Goal: Task Accomplishment & Management: Use online tool/utility

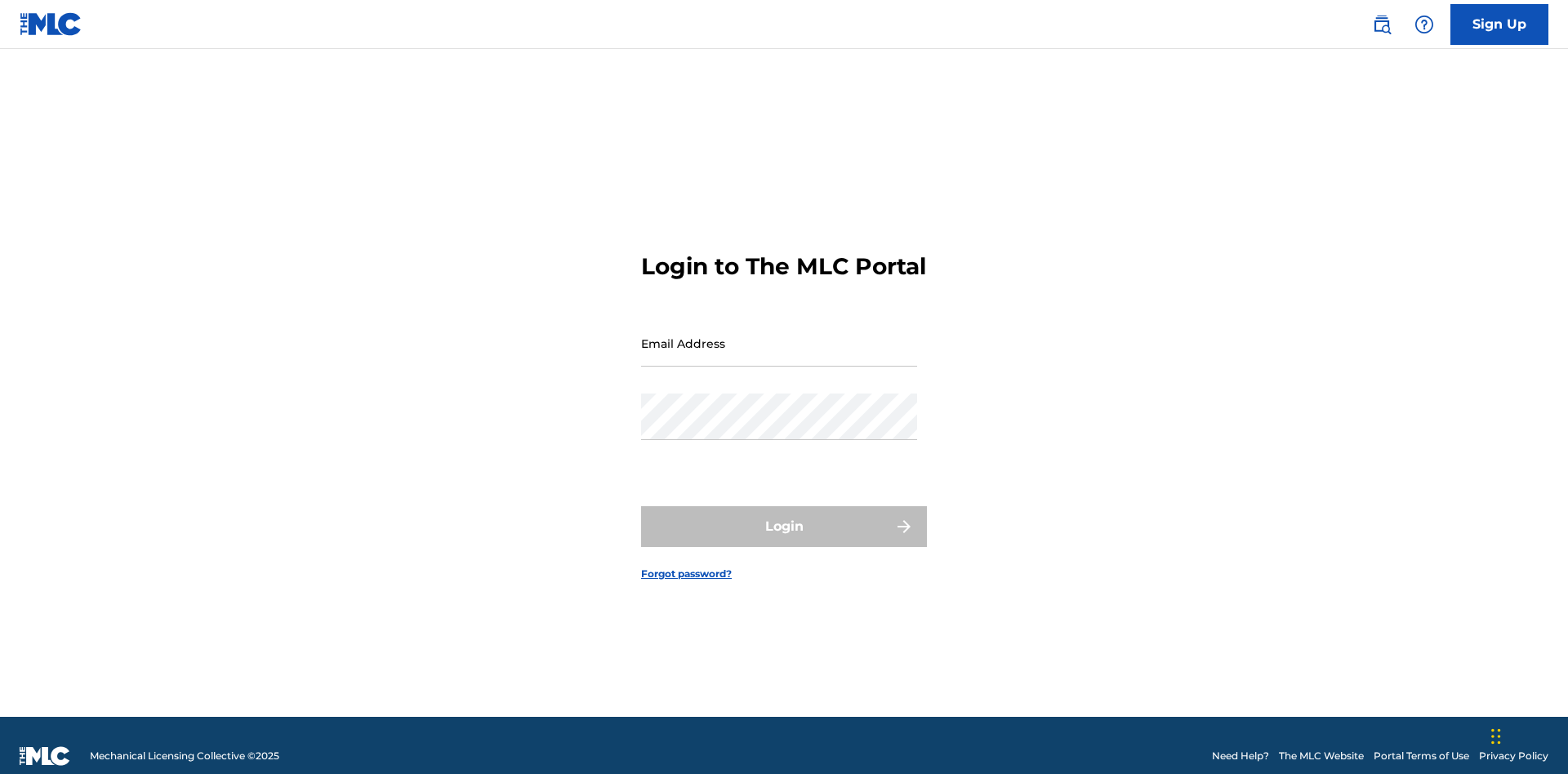
scroll to position [21, 0]
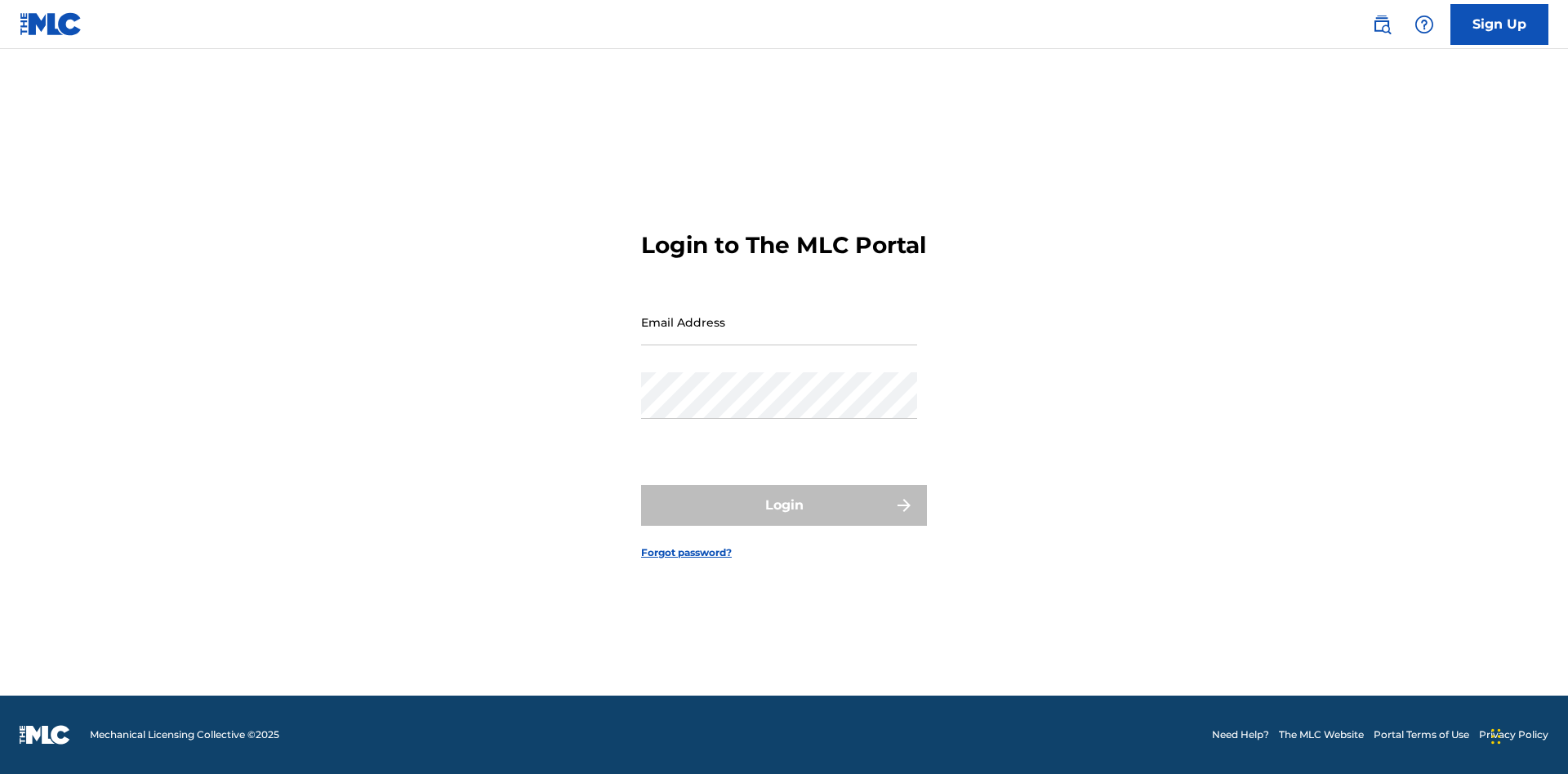
click at [779, 335] on input "Email Address" at bounding box center [779, 321] width 276 height 46
type input "[EMAIL_ADDRESS][DOMAIN_NAME]"
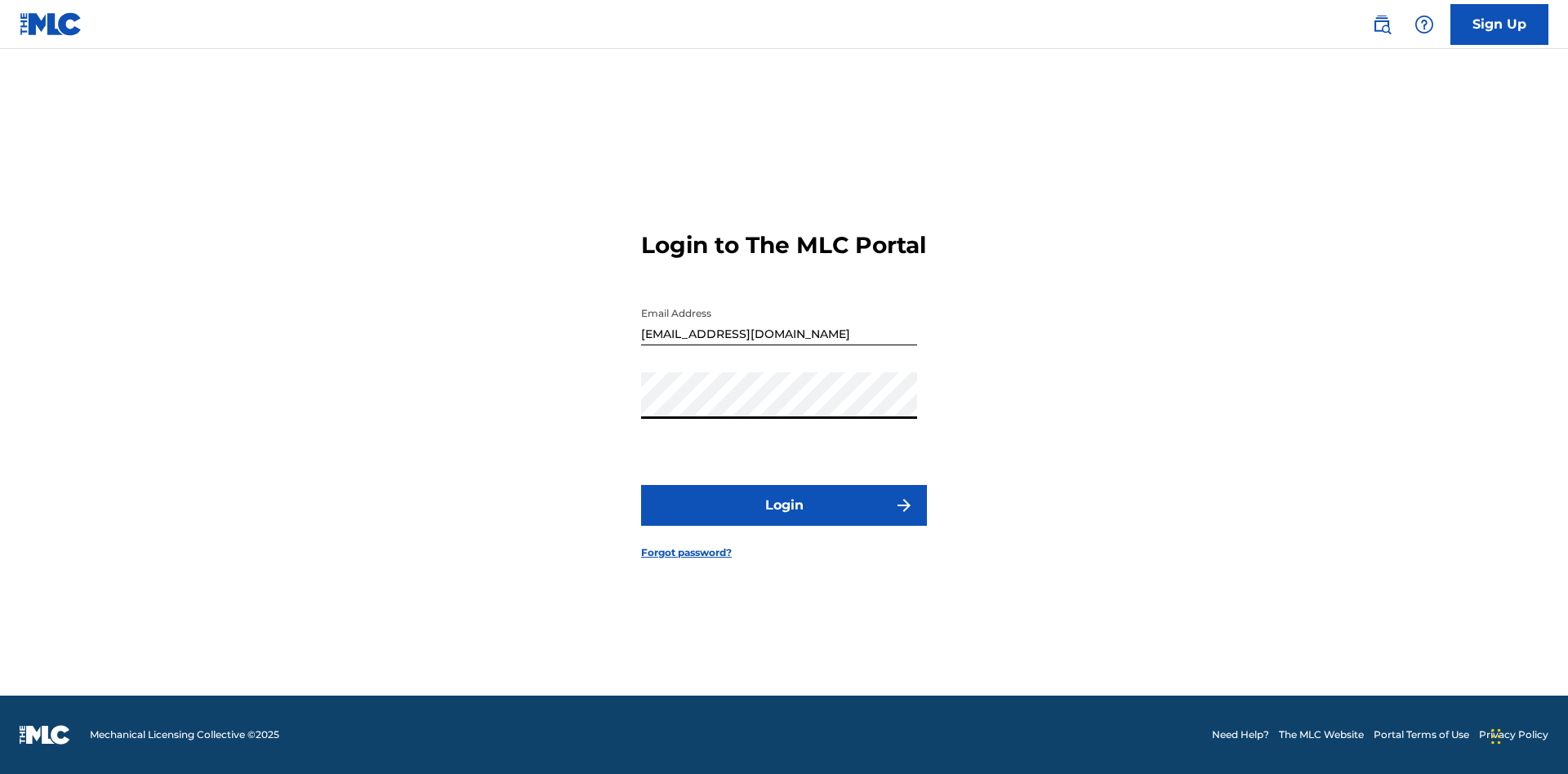
click at [784, 519] on button "Login" at bounding box center [783, 505] width 286 height 41
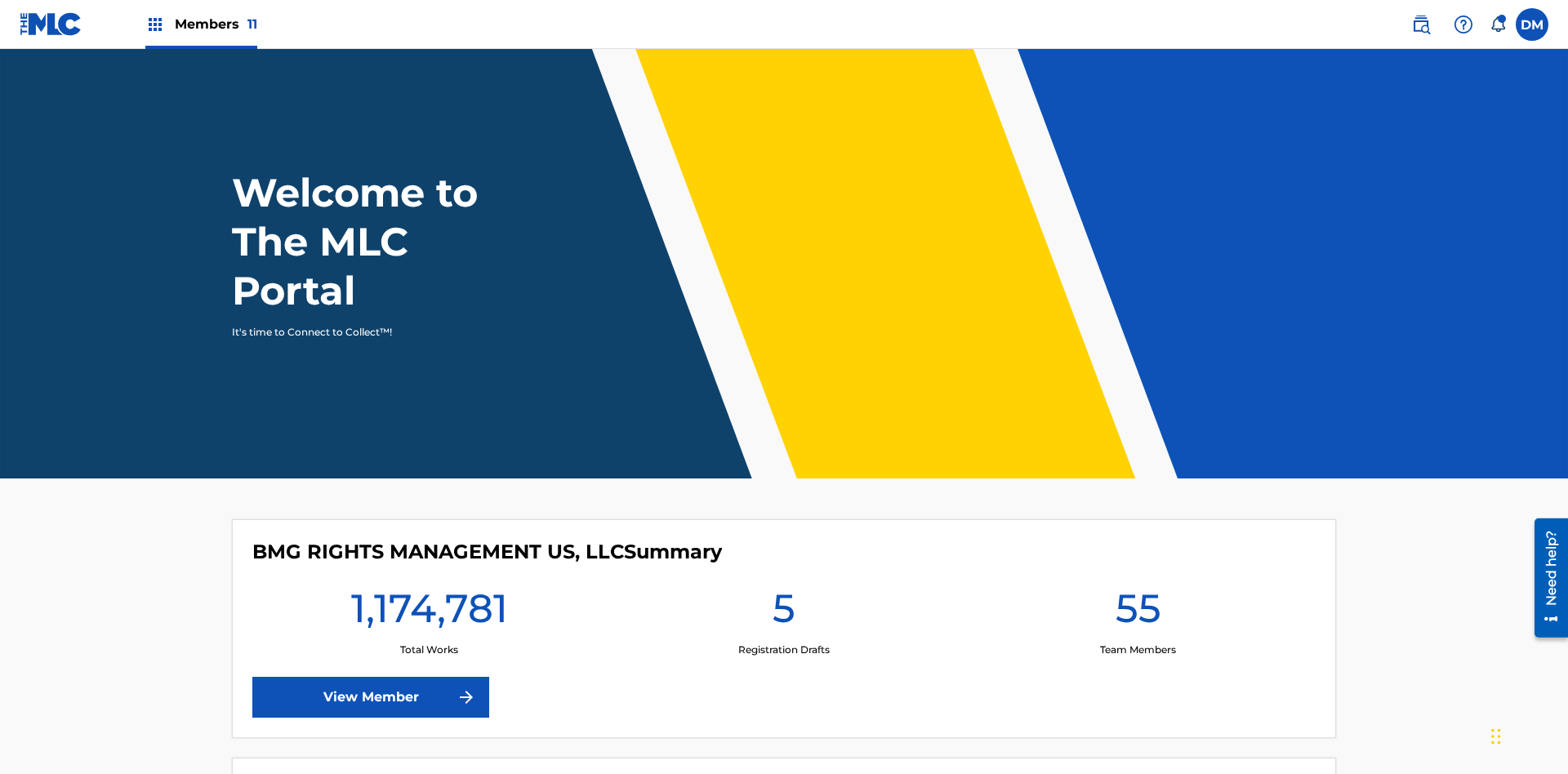
click at [201, 24] on span "Members 11" at bounding box center [216, 24] width 82 height 18
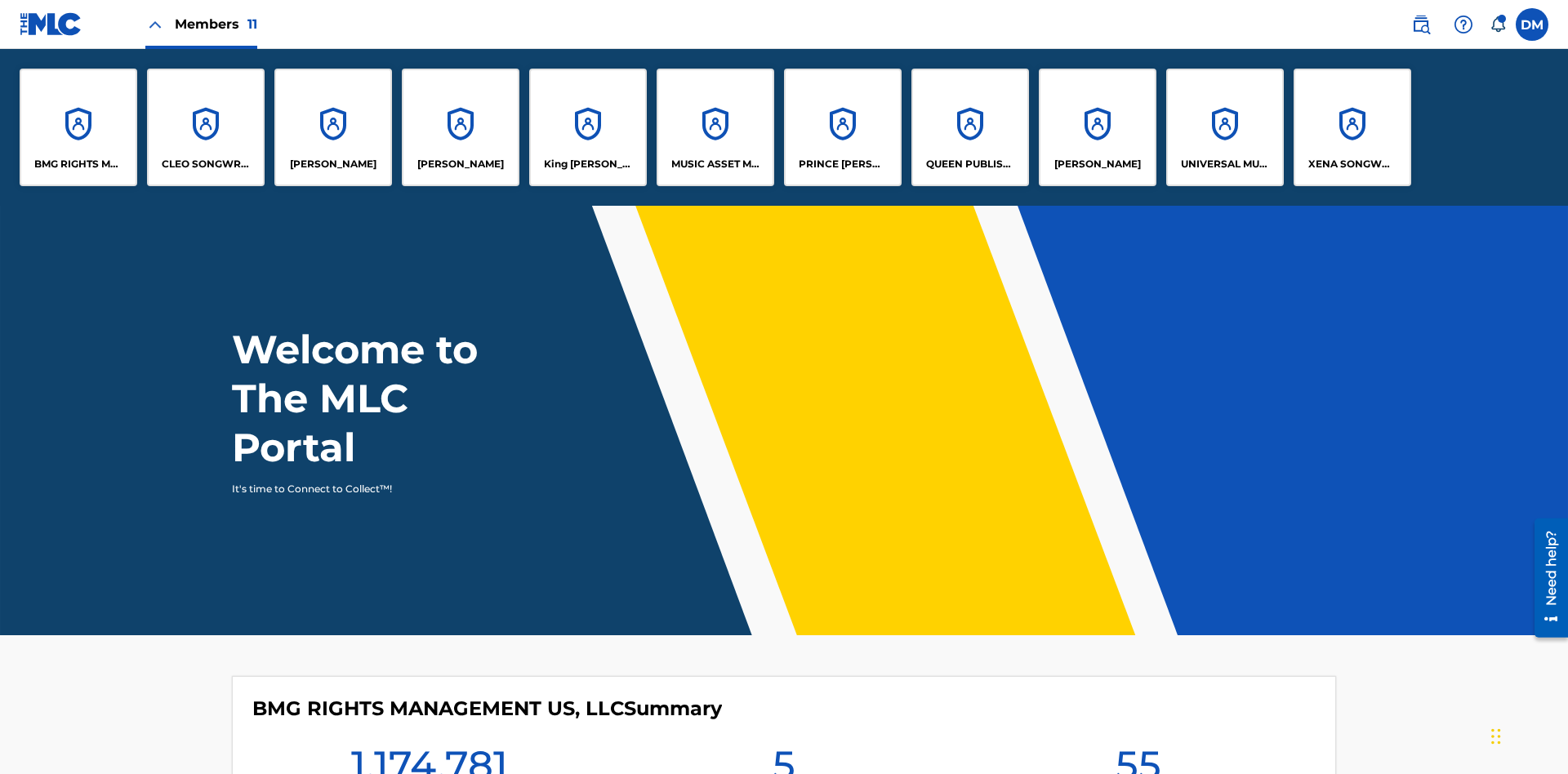
scroll to position [59, 0]
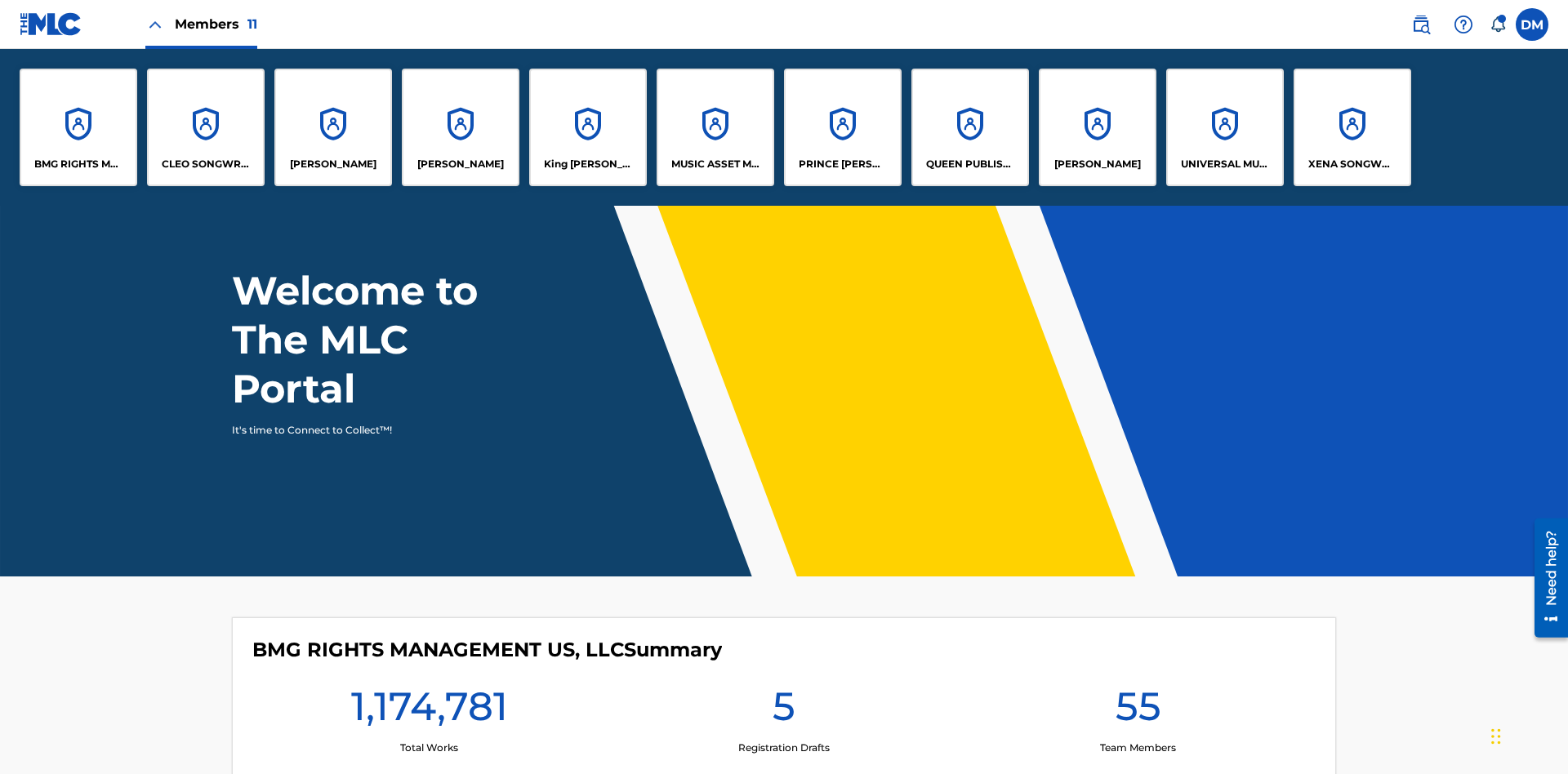
click at [842, 164] on p "PRINCE [PERSON_NAME]" at bounding box center [843, 163] width 89 height 15
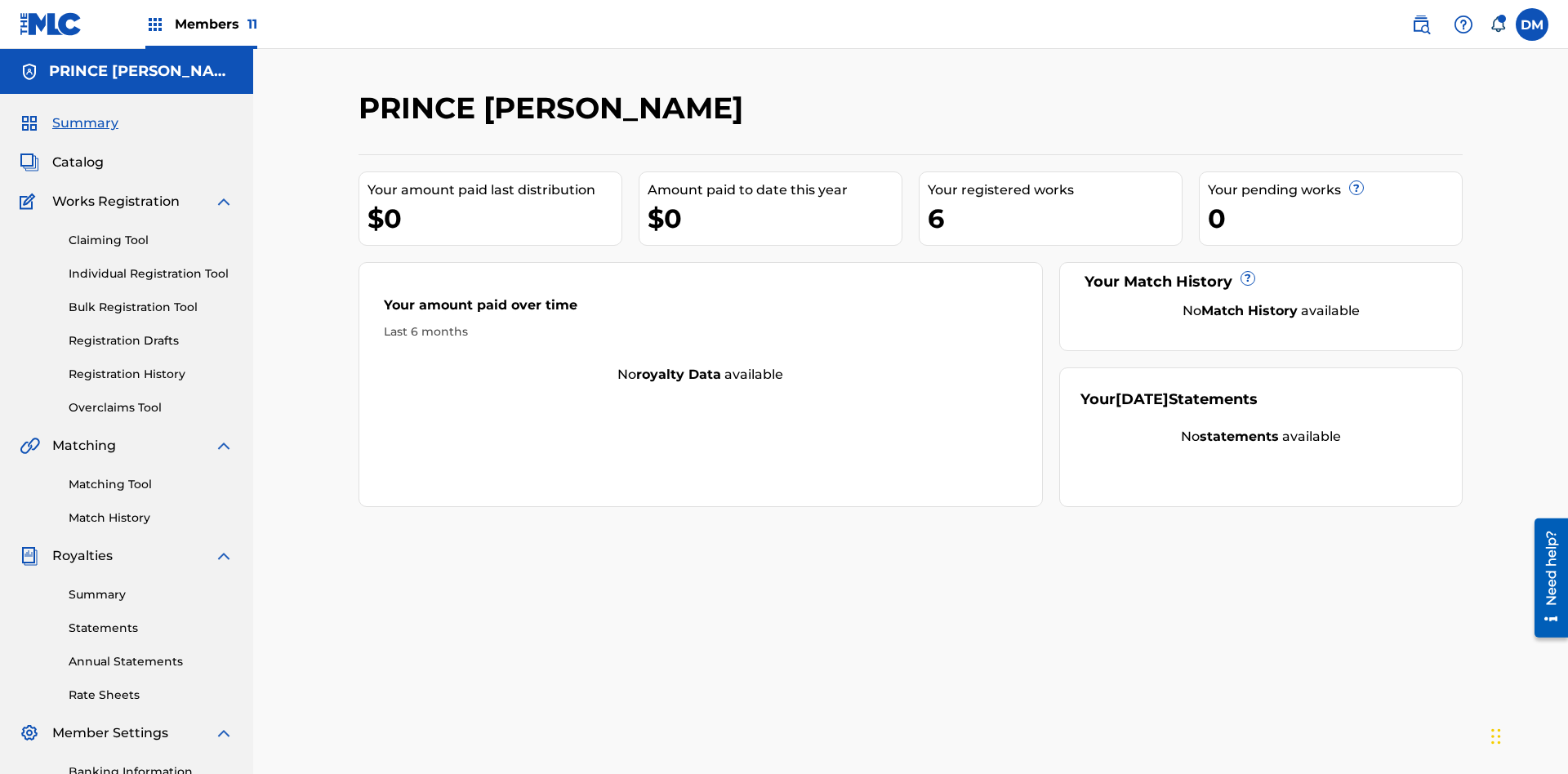
scroll to position [168, 0]
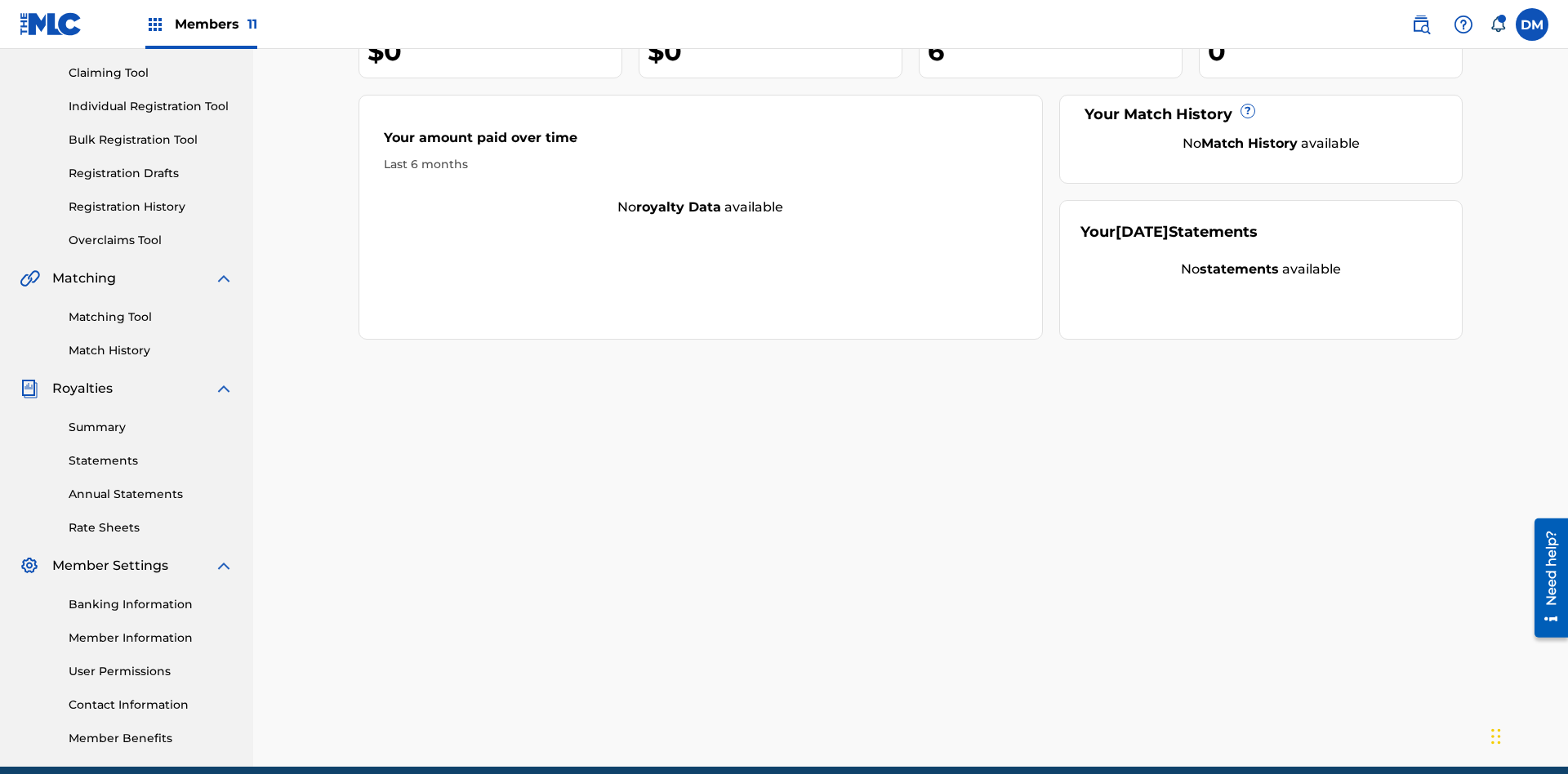
click at [151, 106] on link "Individual Registration Tool" at bounding box center [150, 107] width 165 height 17
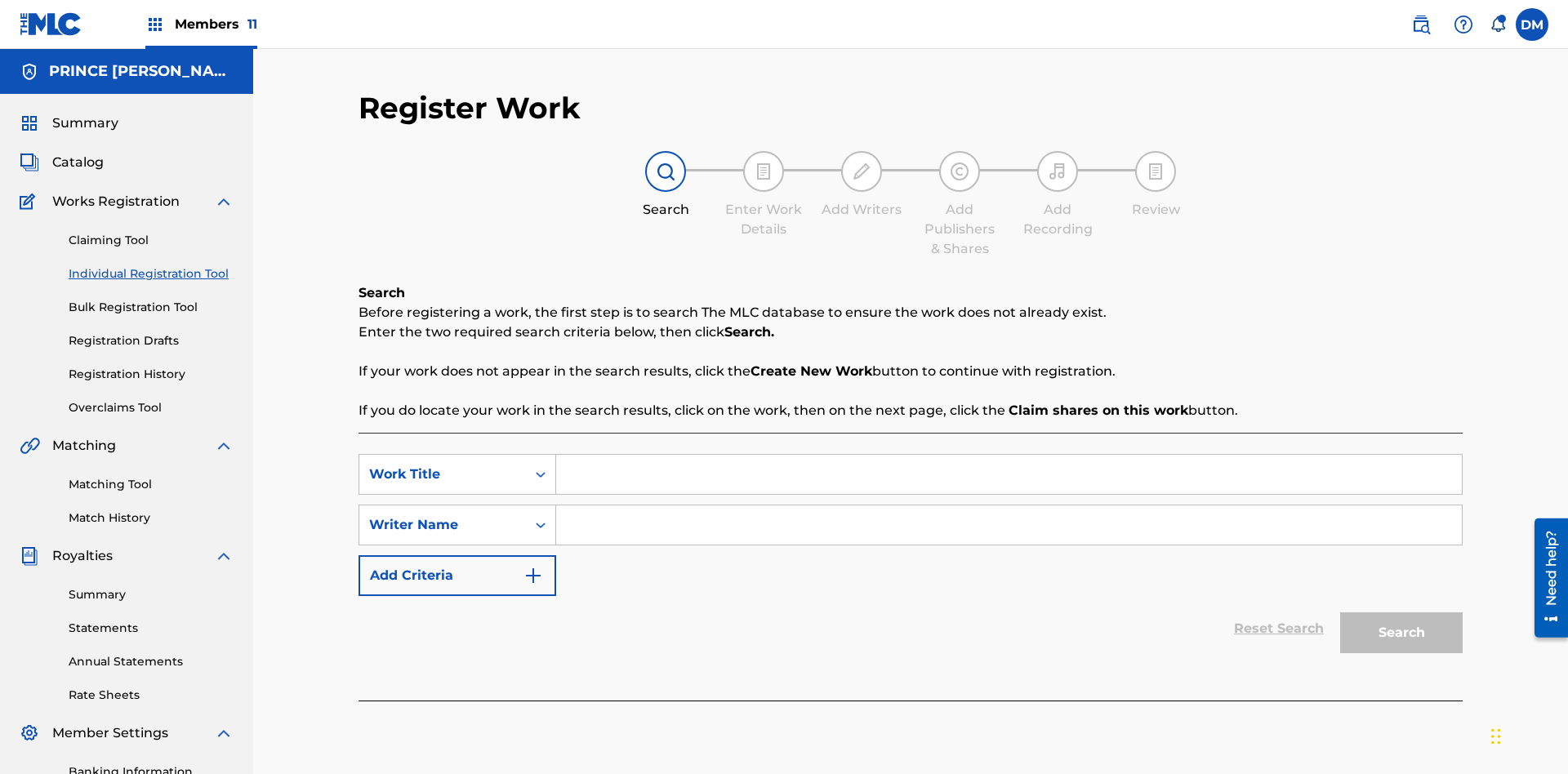
scroll to position [238, 0]
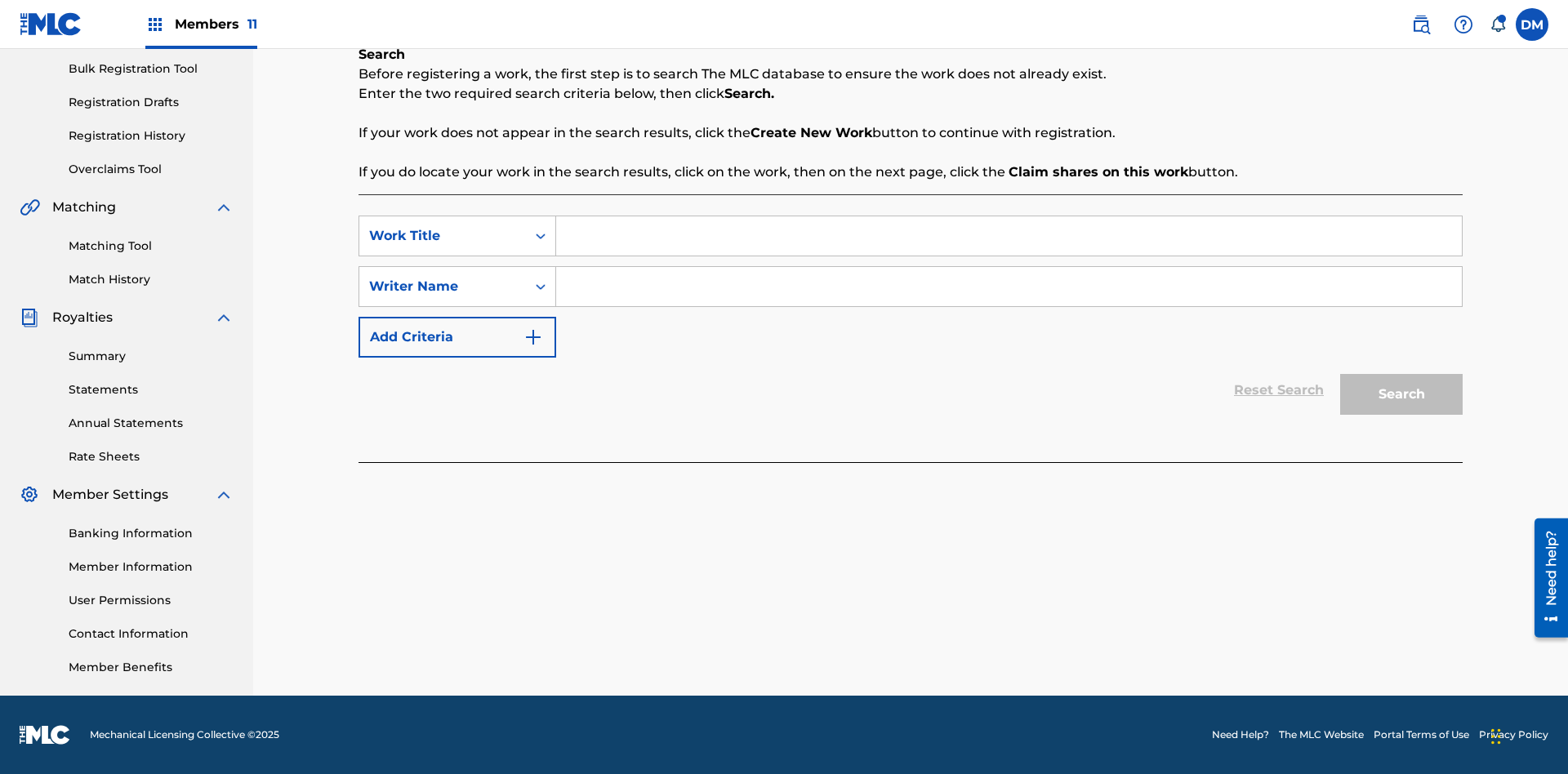
click at [1009, 236] on input "Search Form" at bounding box center [1009, 236] width 905 height 39
type input "Delete All Registered Drafts"
click at [1009, 287] on input "Search Form" at bounding box center [1009, 286] width 905 height 39
type input "QWERTYUIOP"
click at [1401, 394] on button "Search" at bounding box center [1401, 394] width 122 height 41
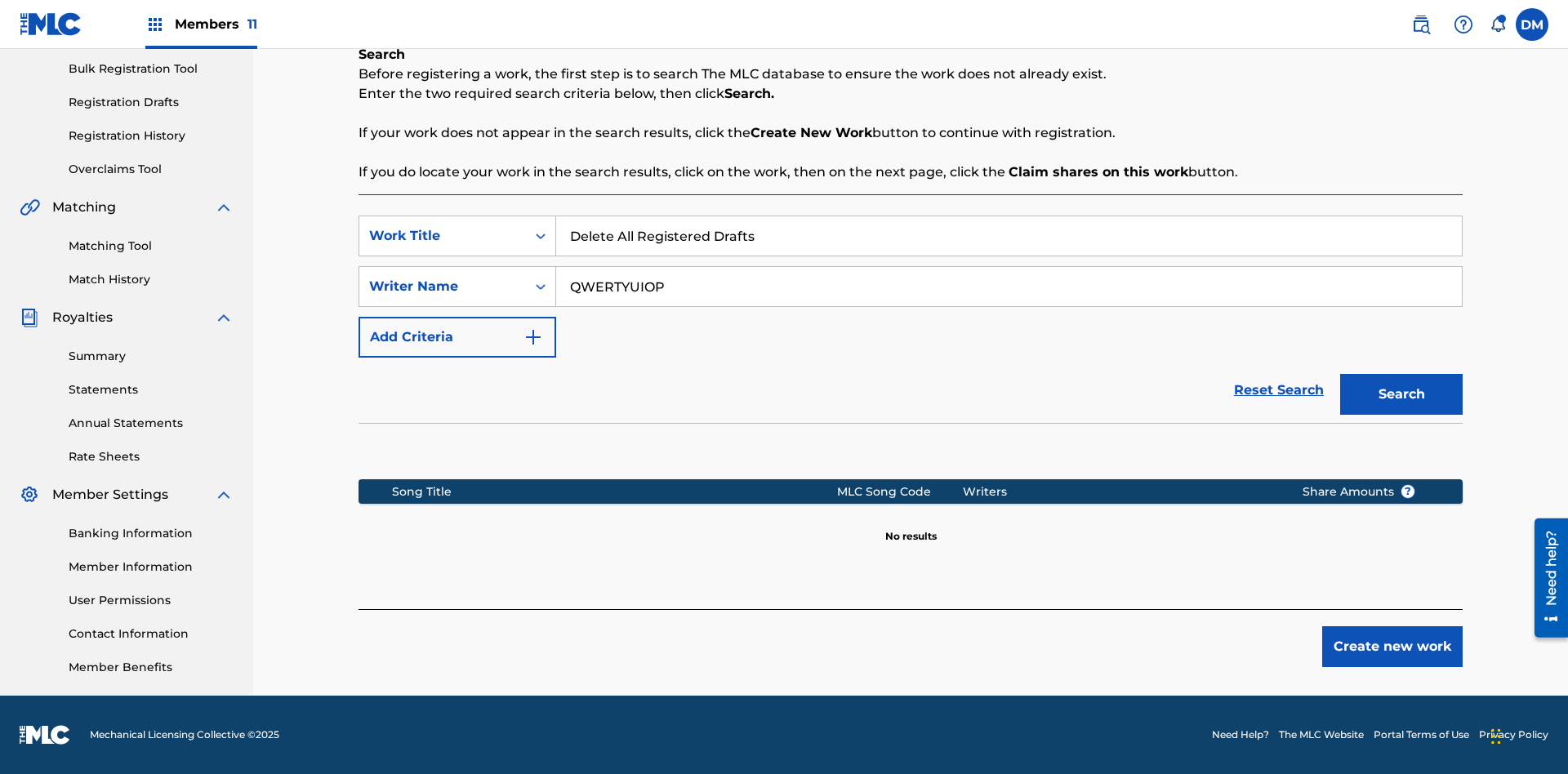
click at [1392, 646] on button "Create new work" at bounding box center [1391, 646] width 141 height 41
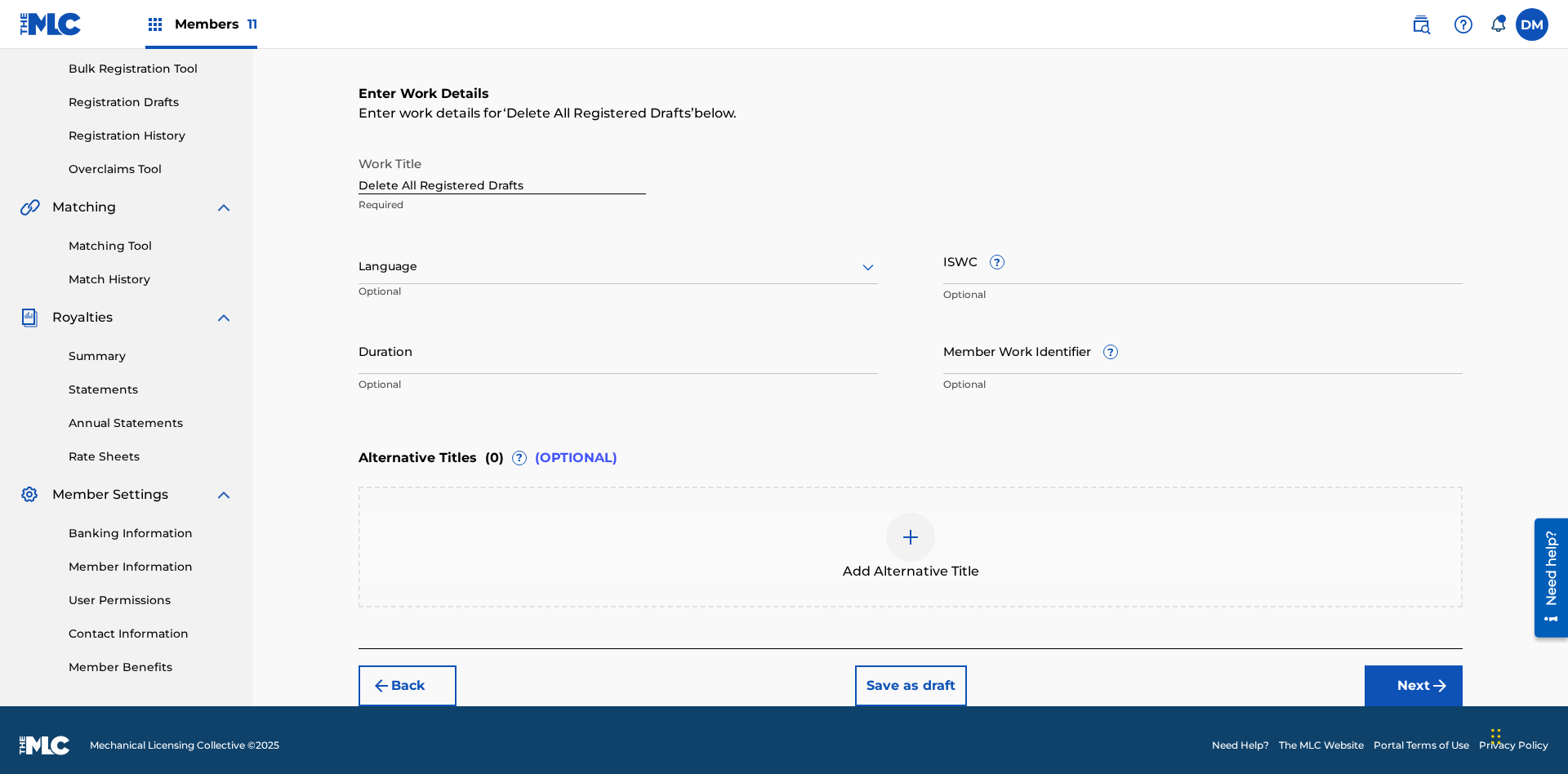
scroll to position [249, 0]
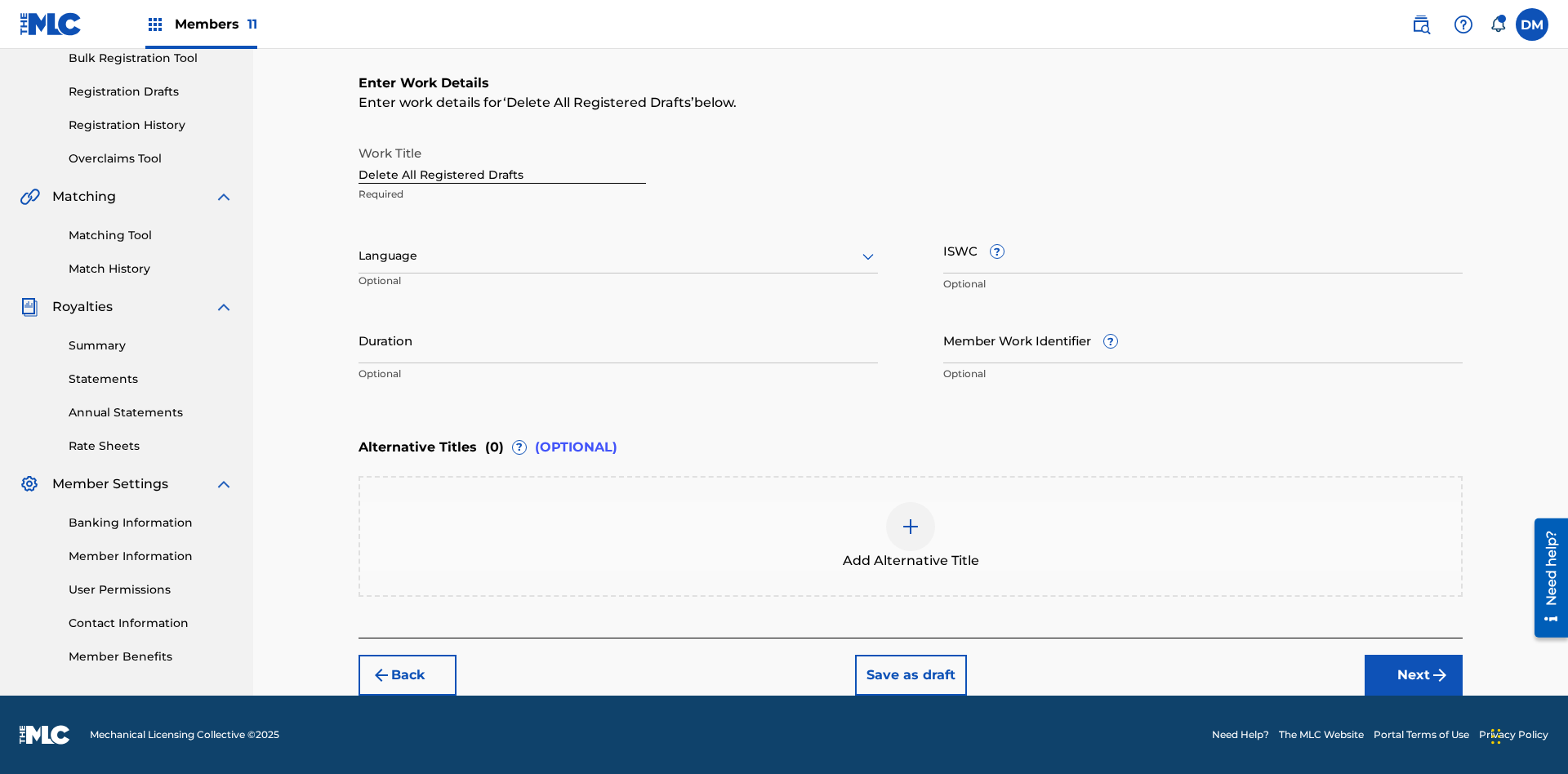
click at [910, 674] on button "Save as draft" at bounding box center [911, 674] width 112 height 41
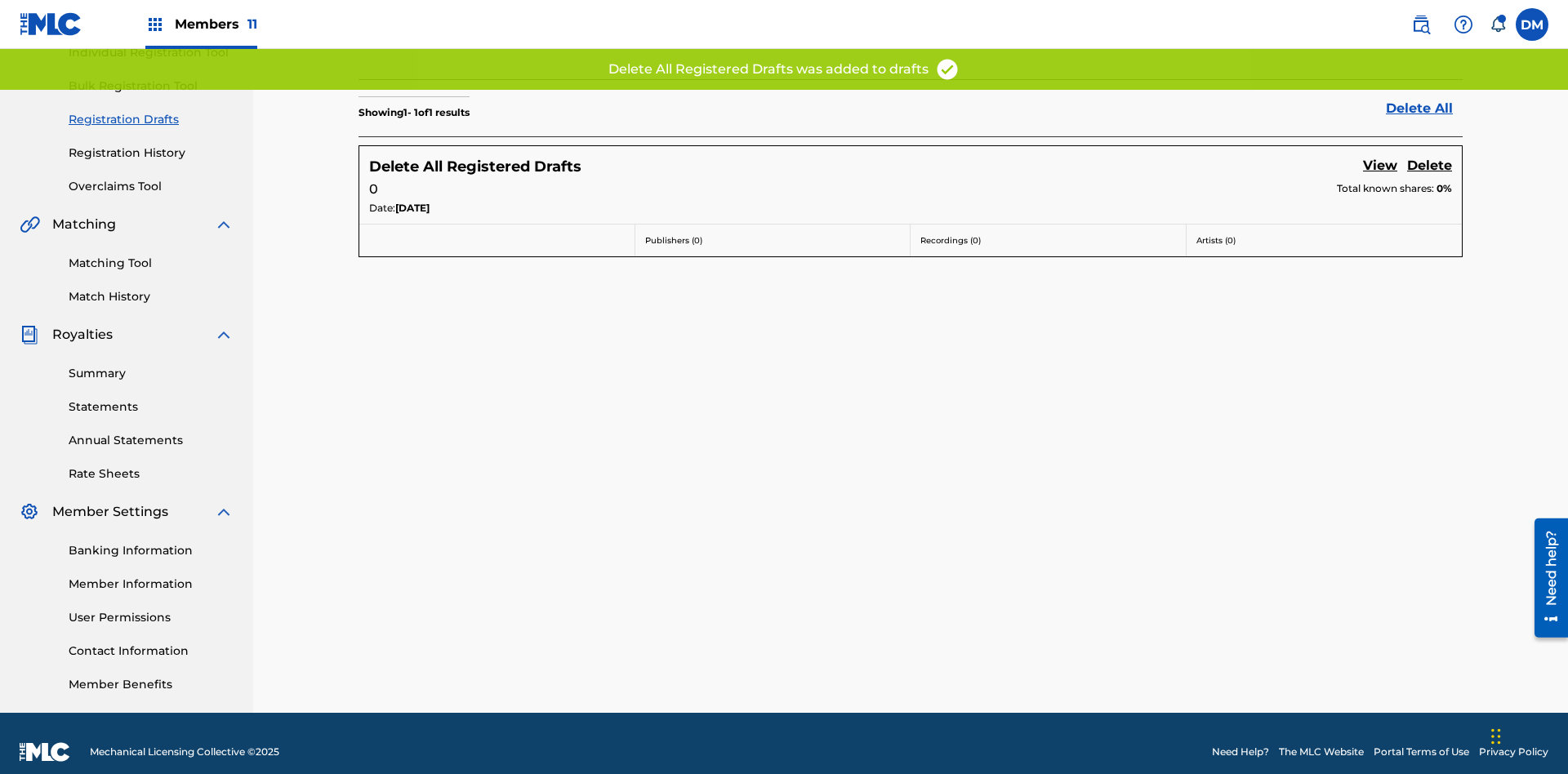
click at [1424, 107] on link "Delete All" at bounding box center [1424, 108] width 77 height 19
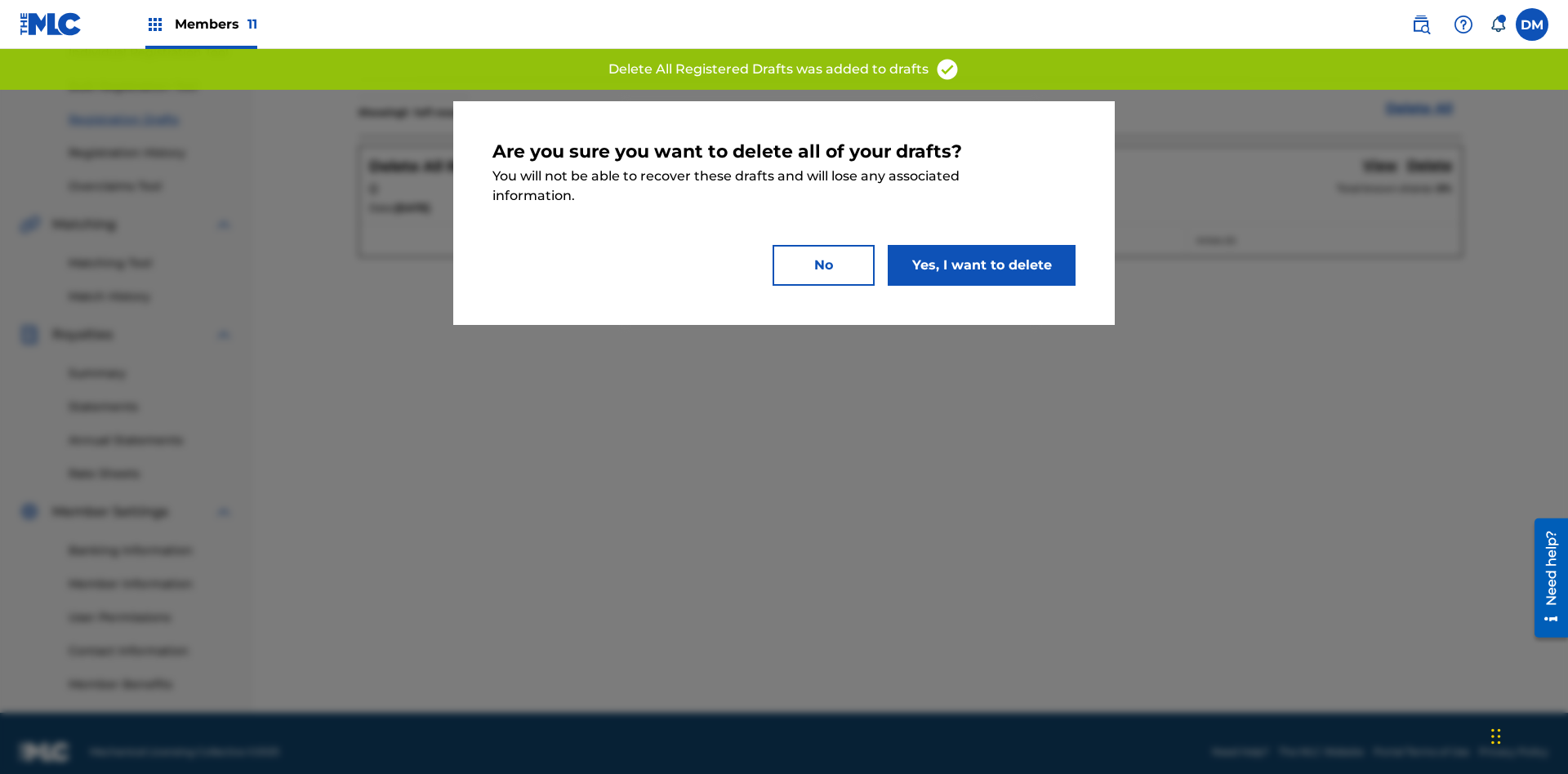
scroll to position [238, 0]
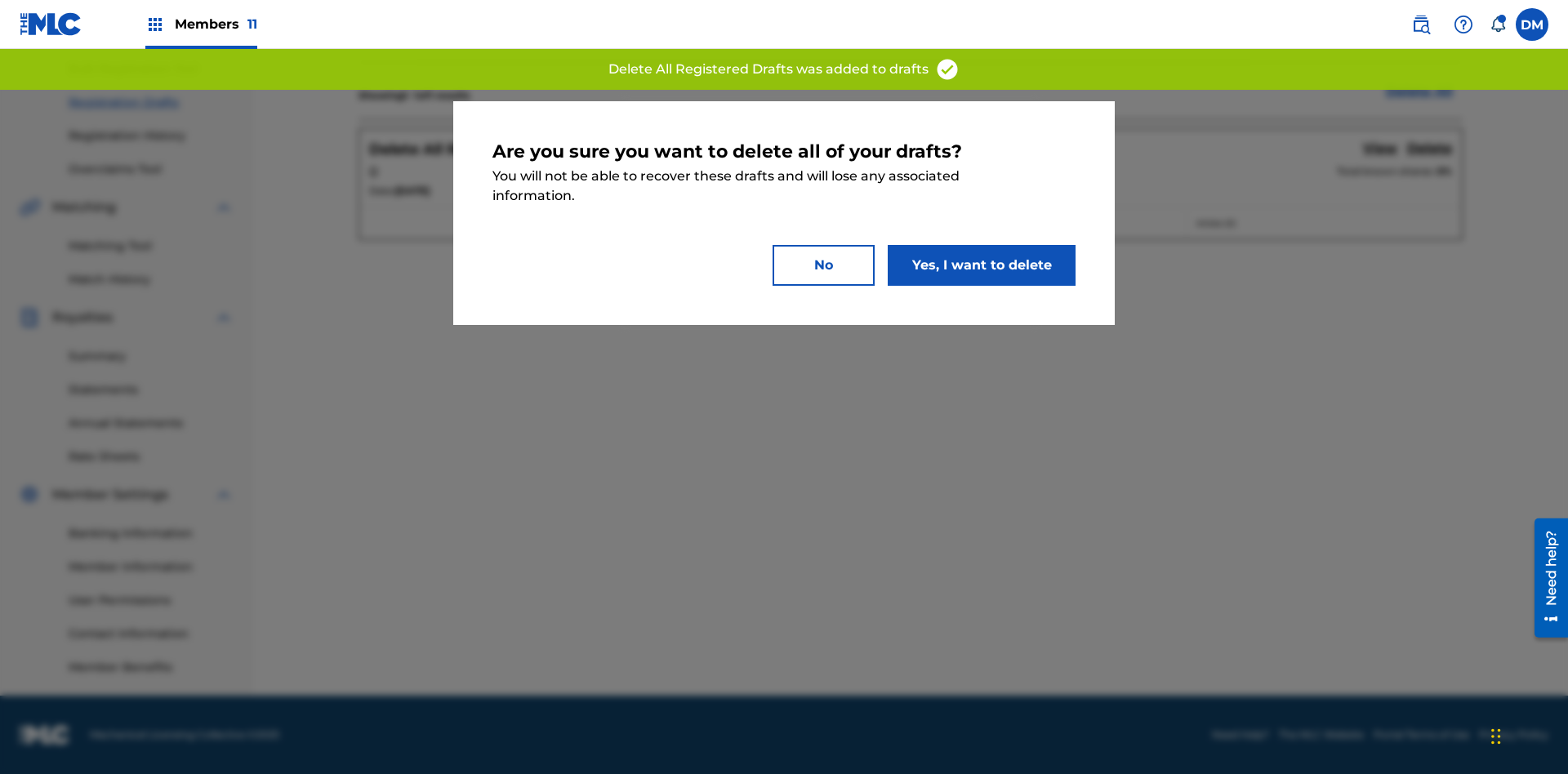
click at [982, 265] on button "Yes, I want to delete" at bounding box center [981, 265] width 188 height 41
